Goal: Use online tool/utility: Utilize a website feature to perform a specific function

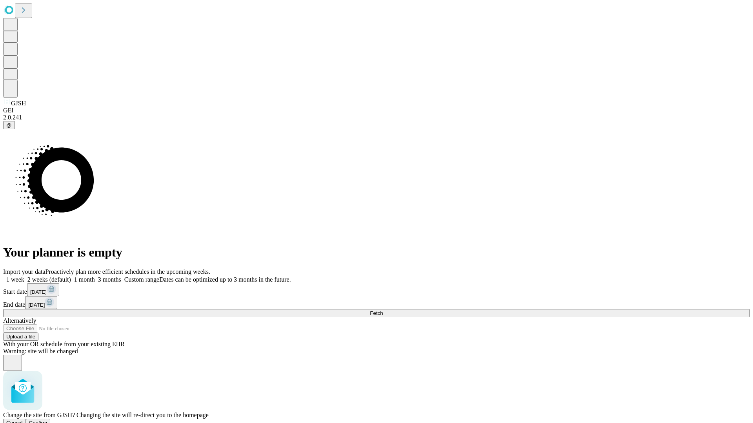
click at [47, 420] on span "Confirm" at bounding box center [38, 423] width 18 height 6
click at [95, 276] on label "1 month" at bounding box center [83, 279] width 24 height 7
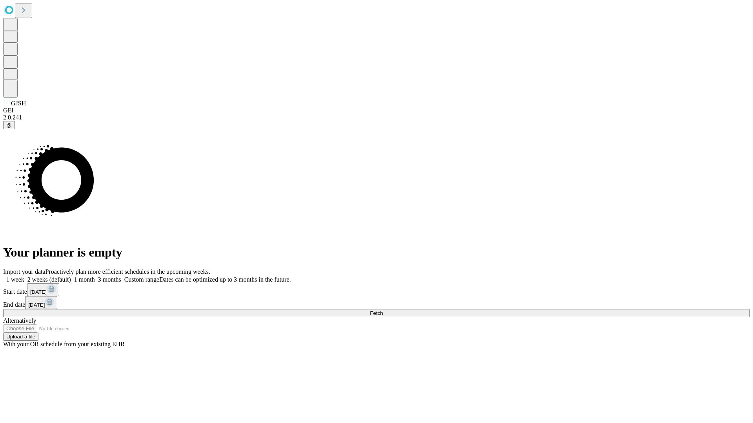
click at [383, 310] on span "Fetch" at bounding box center [376, 313] width 13 height 6
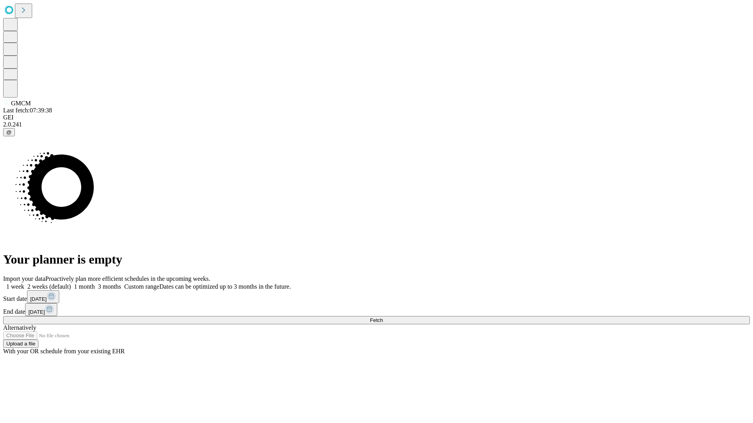
click at [95, 283] on label "1 month" at bounding box center [83, 286] width 24 height 7
click at [383, 317] on span "Fetch" at bounding box center [376, 320] width 13 height 6
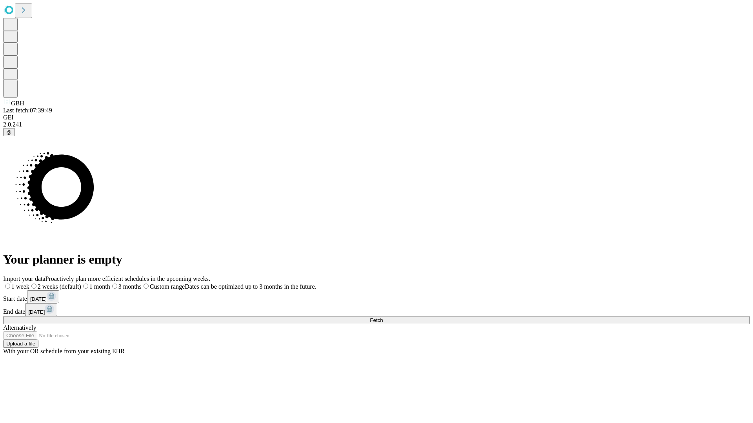
click at [383, 317] on span "Fetch" at bounding box center [376, 320] width 13 height 6
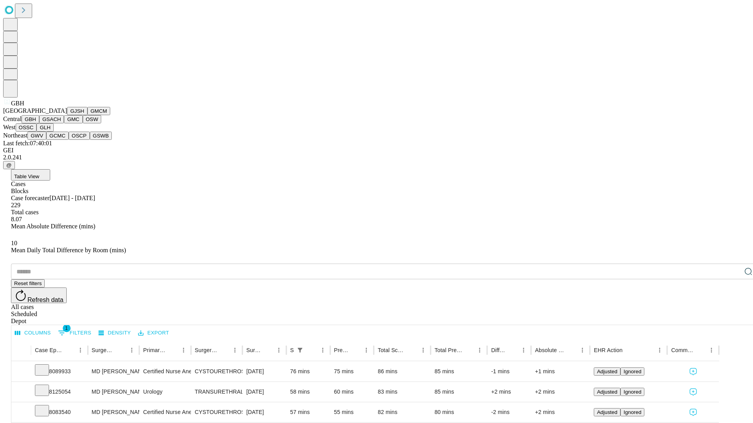
click at [61, 123] on button "GSACH" at bounding box center [51, 119] width 25 height 8
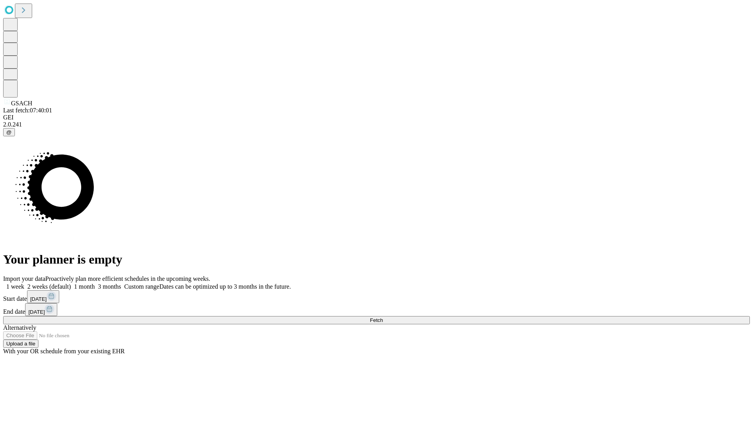
click at [95, 283] on label "1 month" at bounding box center [83, 286] width 24 height 7
click at [383, 317] on span "Fetch" at bounding box center [376, 320] width 13 height 6
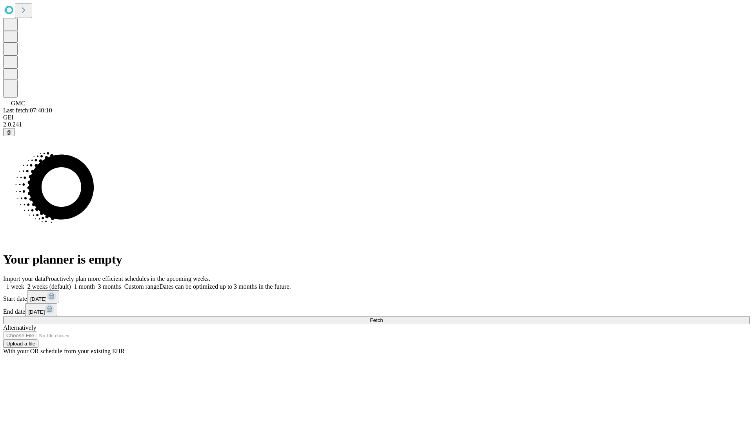
click at [95, 283] on label "1 month" at bounding box center [83, 286] width 24 height 7
click at [383, 317] on span "Fetch" at bounding box center [376, 320] width 13 height 6
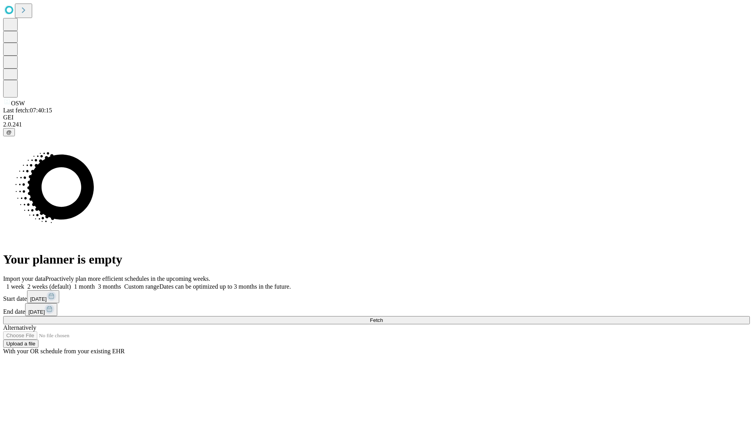
click at [95, 283] on label "1 month" at bounding box center [83, 286] width 24 height 7
click at [383, 317] on span "Fetch" at bounding box center [376, 320] width 13 height 6
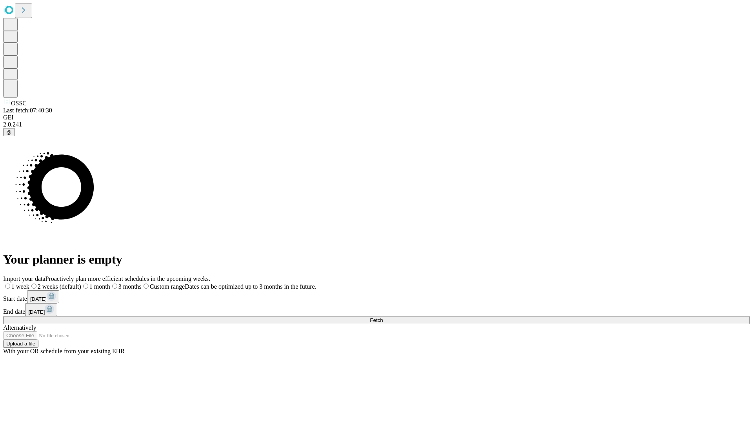
click at [383, 317] on span "Fetch" at bounding box center [376, 320] width 13 height 6
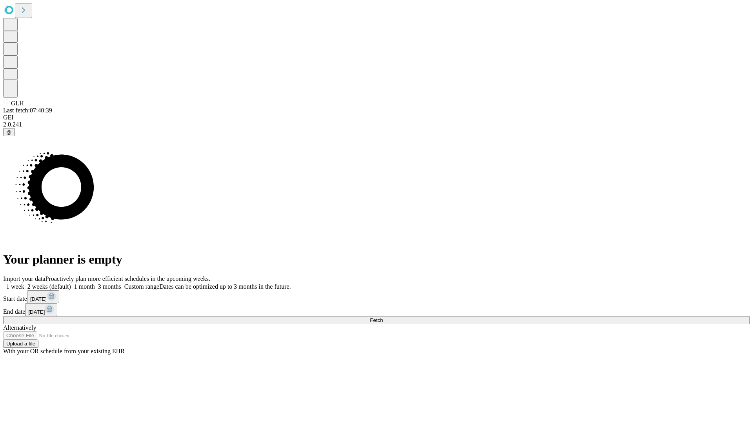
click at [95, 283] on label "1 month" at bounding box center [83, 286] width 24 height 7
click at [383, 317] on span "Fetch" at bounding box center [376, 320] width 13 height 6
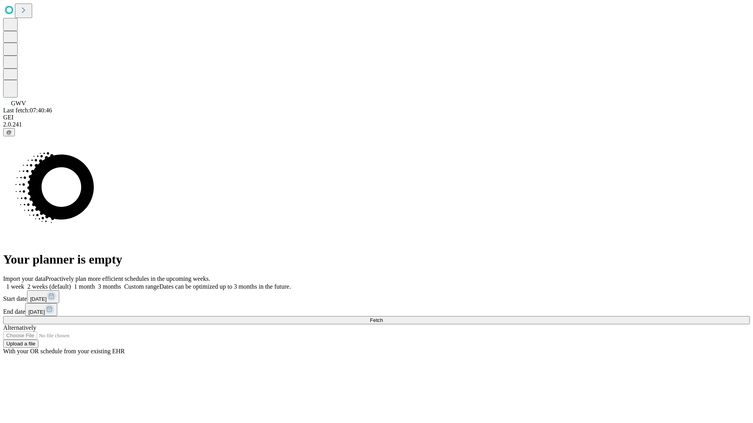
click at [95, 283] on label "1 month" at bounding box center [83, 286] width 24 height 7
click at [383, 317] on span "Fetch" at bounding box center [376, 320] width 13 height 6
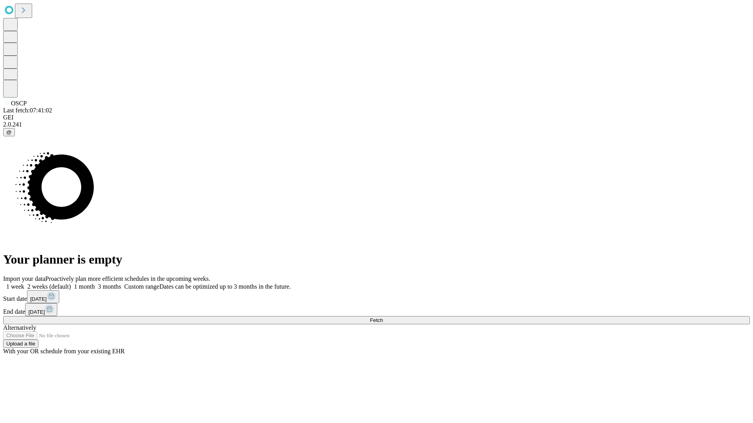
click at [383, 317] on span "Fetch" at bounding box center [376, 320] width 13 height 6
